Goal: Transaction & Acquisition: Purchase product/service

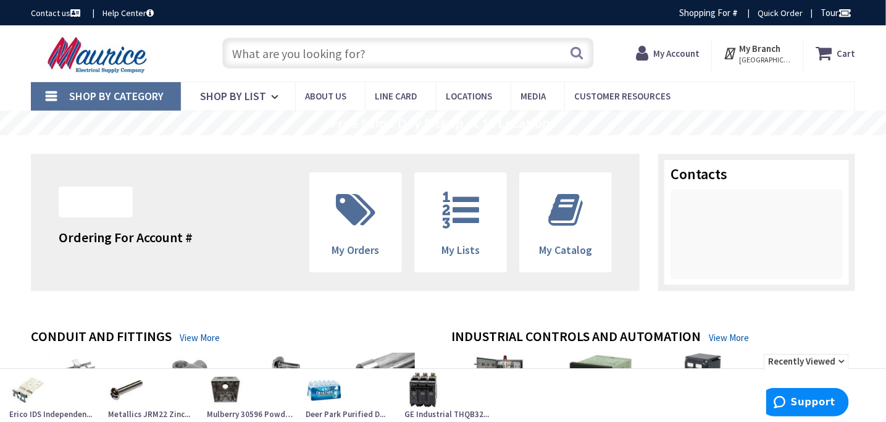
click at [403, 64] on input "text" at bounding box center [408, 53] width 372 height 31
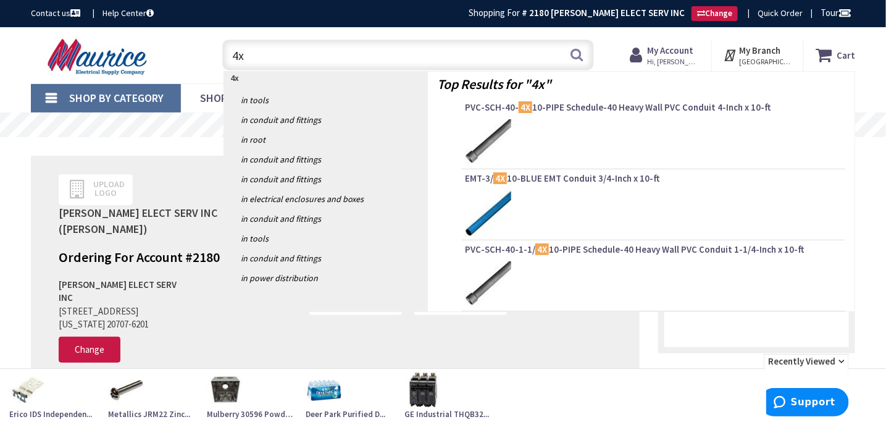
type input "4"
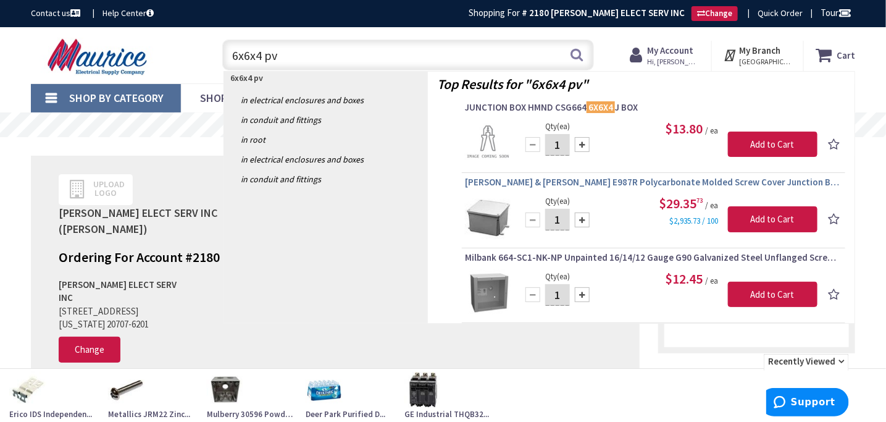
type input "6x6x4 pvc"
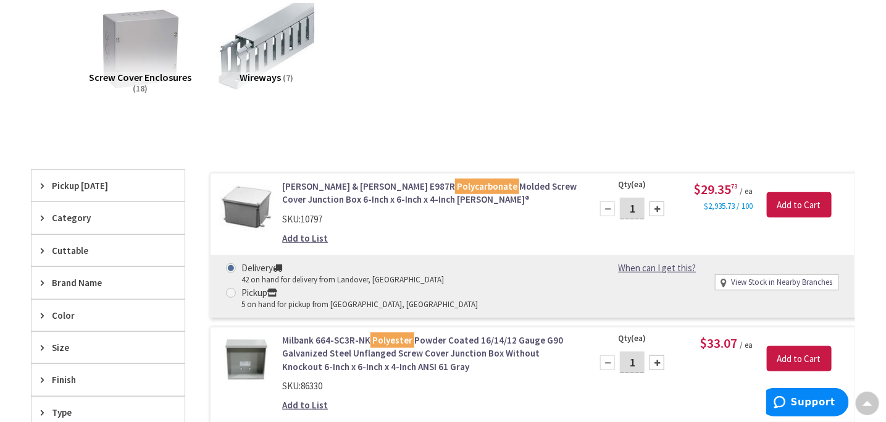
scroll to position [187, 0]
click at [481, 53] on div "Screw Cover Enclosures (18) Wireways (7)" at bounding box center [443, 60] width 781 height 126
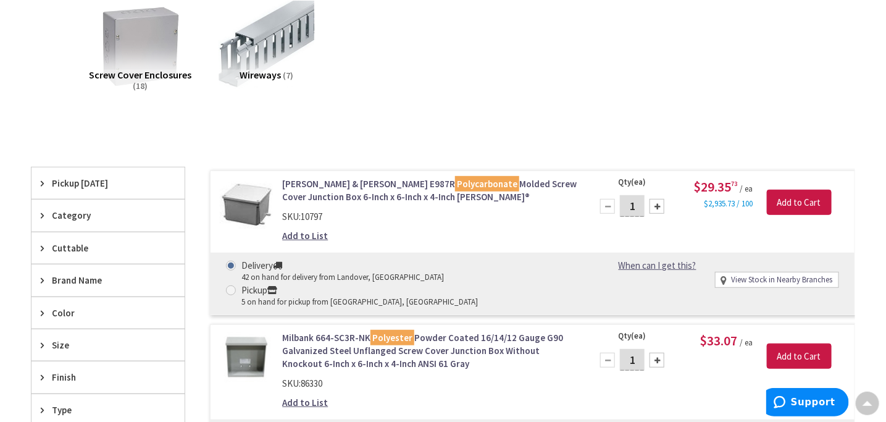
scroll to position [0, 0]
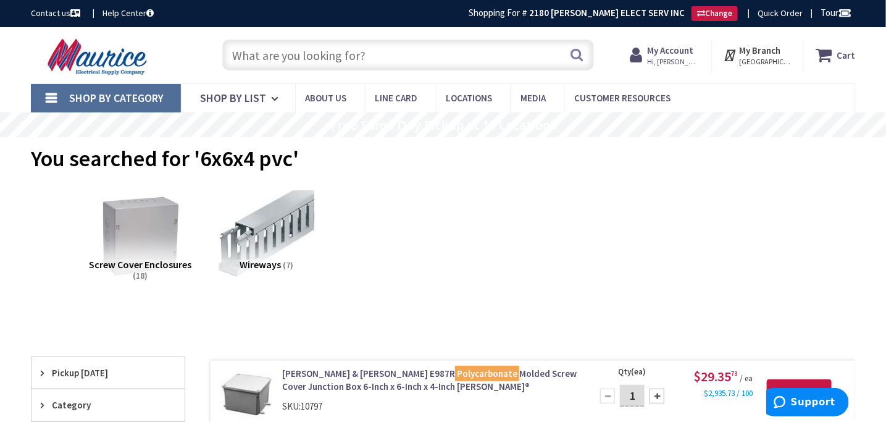
click at [403, 44] on input "text" at bounding box center [408, 55] width 372 height 31
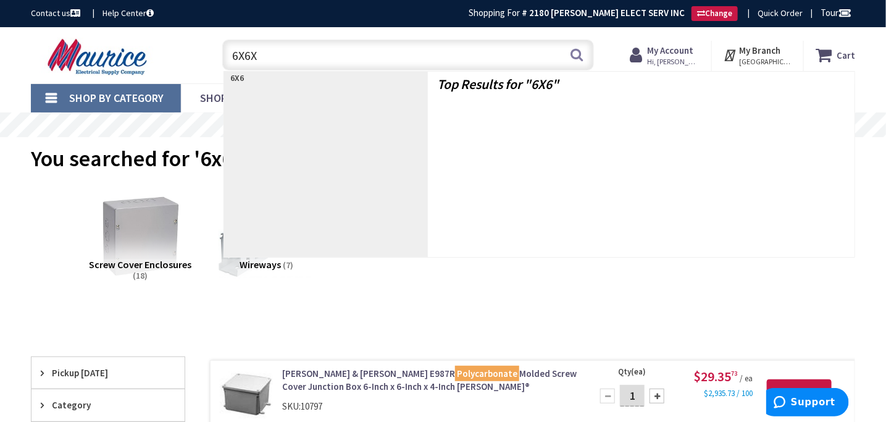
type input "6X6X4"
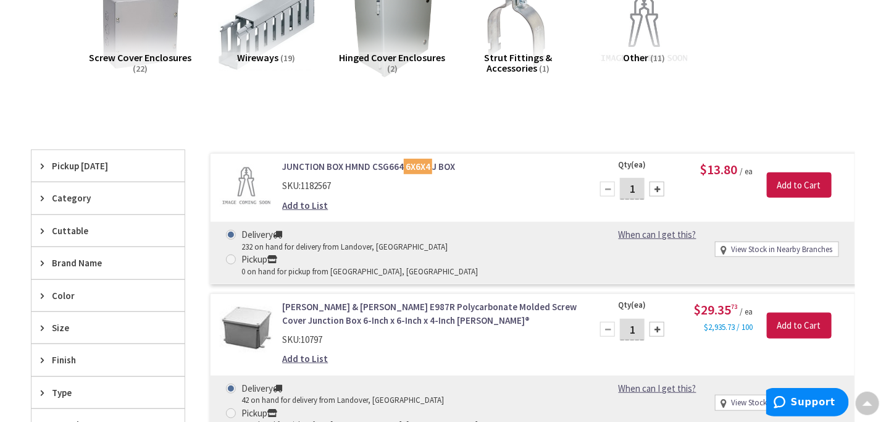
scroll to position [247, 0]
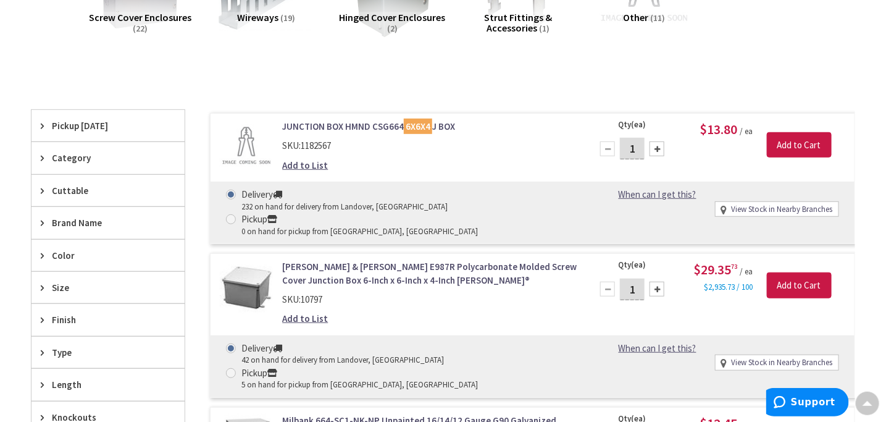
click at [368, 123] on link "JUNCTION BOX HMND CSG664 6X6X4 J BOX" at bounding box center [429, 126] width 295 height 13
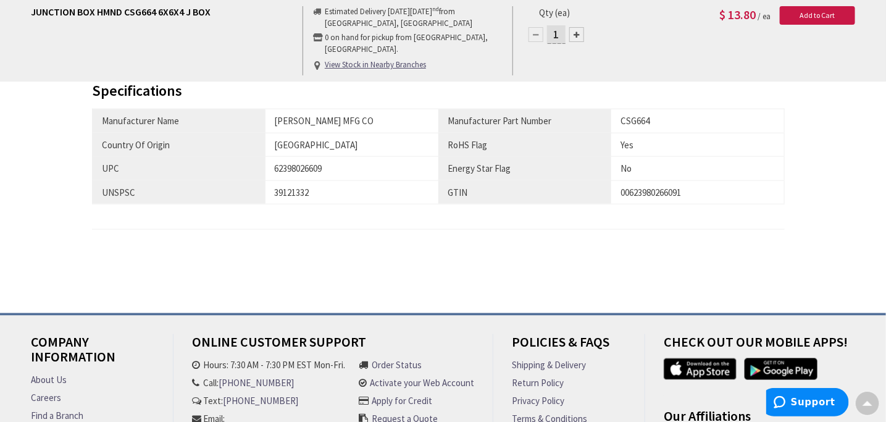
scroll to position [557, 0]
